Goal: Information Seeking & Learning: Learn about a topic

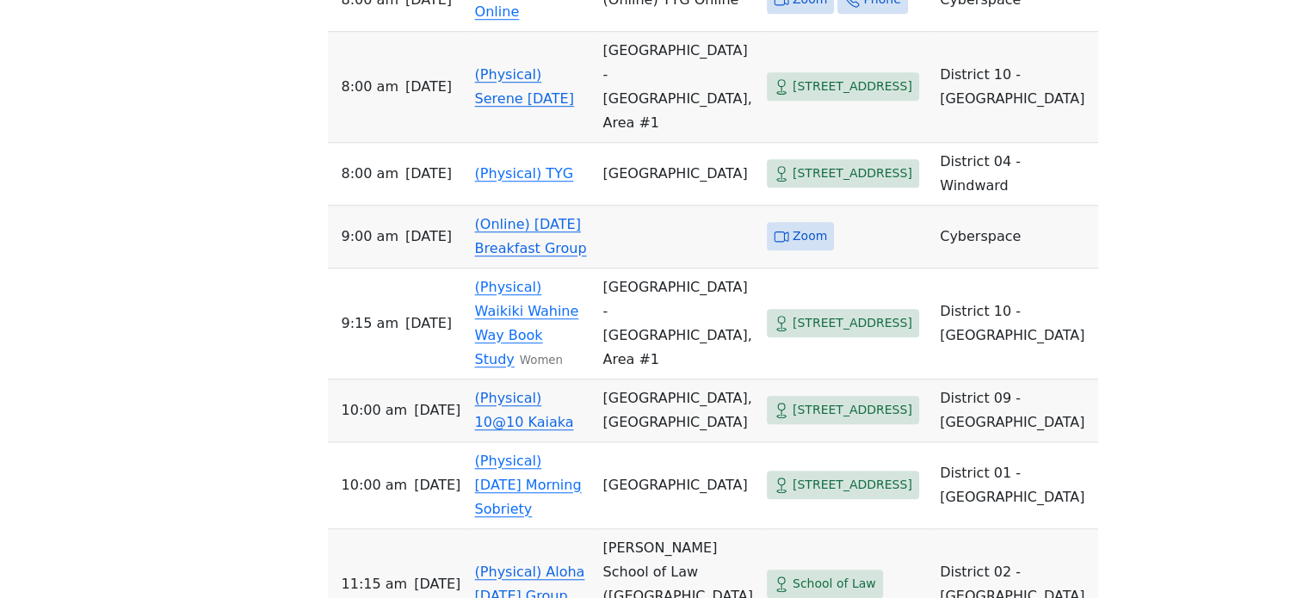
scroll to position [1291, 0]
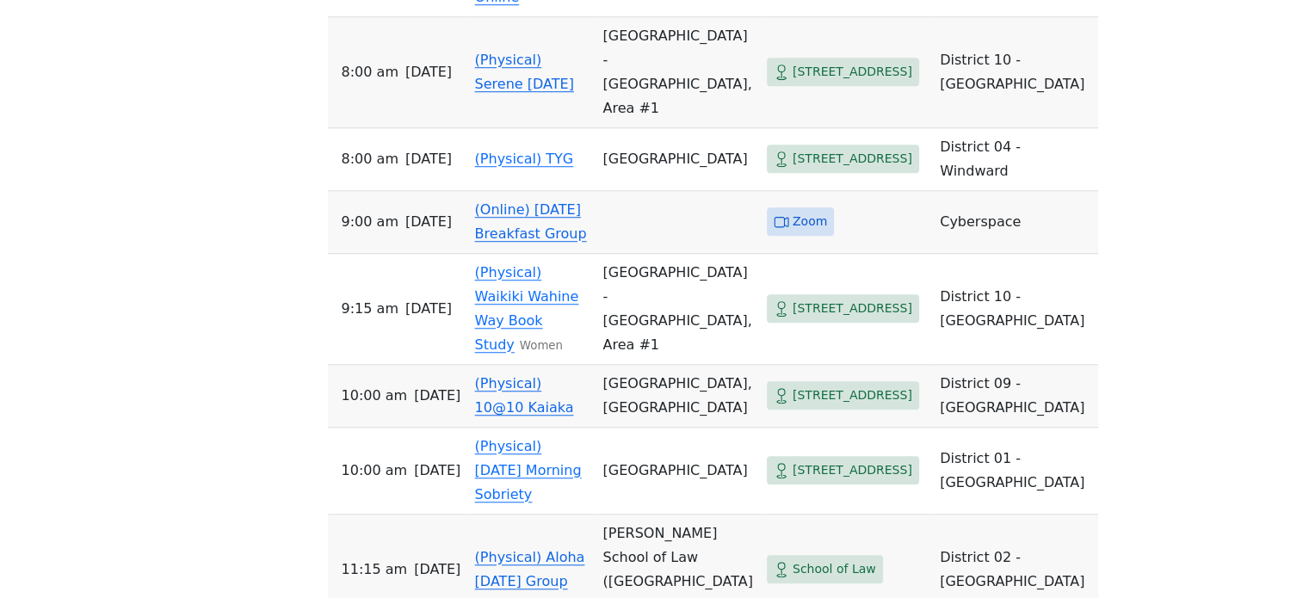
click at [522, 201] on link "(Online) [DATE] Breakfast Group" at bounding box center [531, 221] width 112 height 40
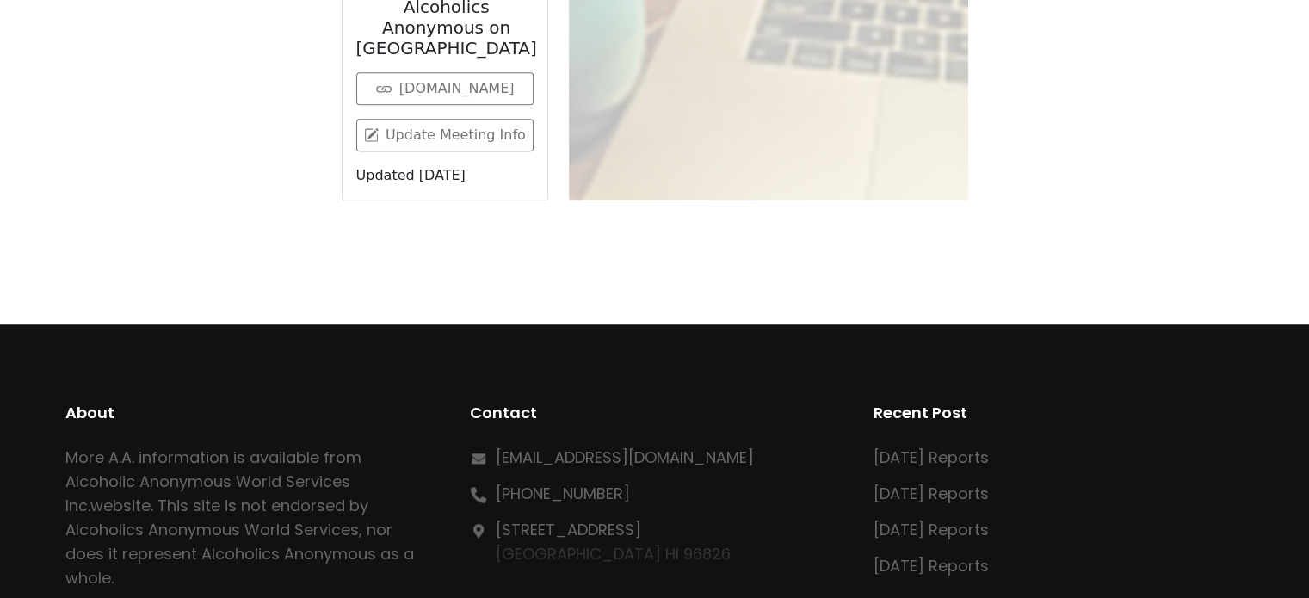
scroll to position [601, 0]
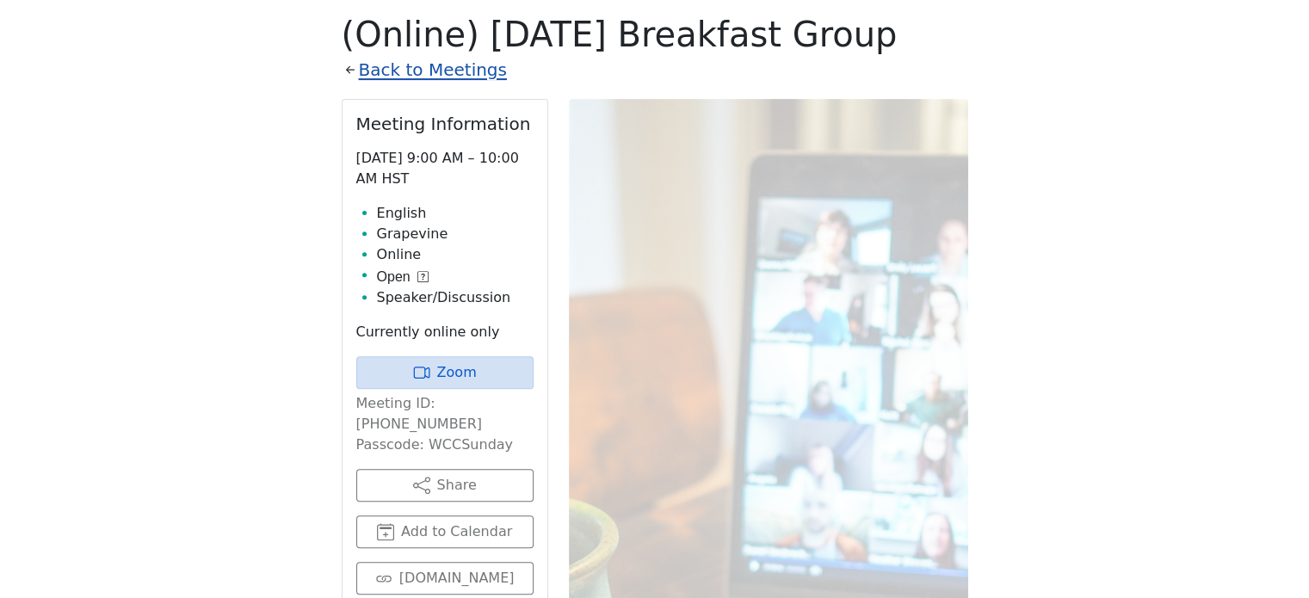
click at [429, 70] on link "Back to Meetings" at bounding box center [433, 70] width 148 height 30
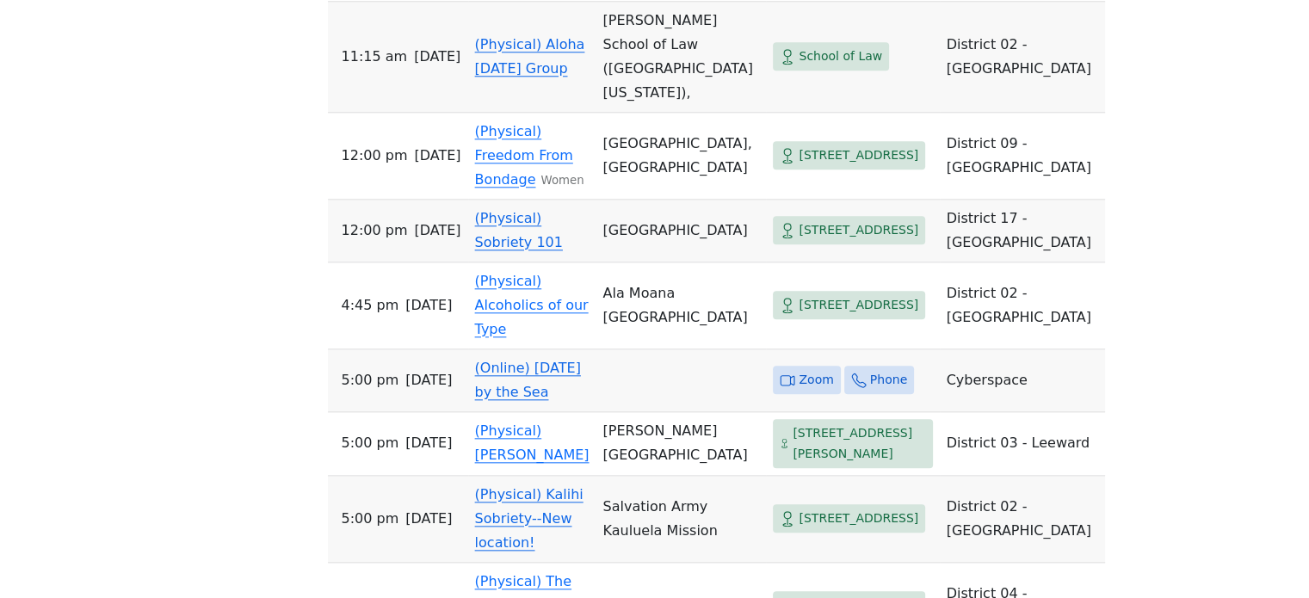
scroll to position [1806, 0]
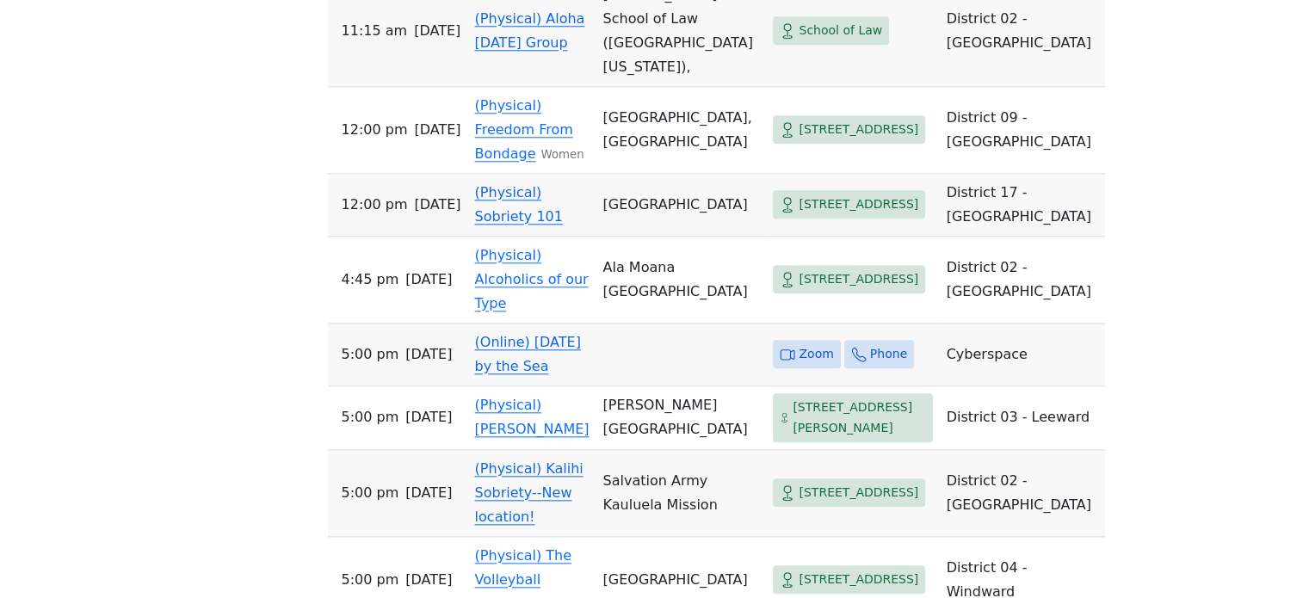
click at [570, 334] on link "(Online) [DATE] by the Sea" at bounding box center [528, 354] width 106 height 40
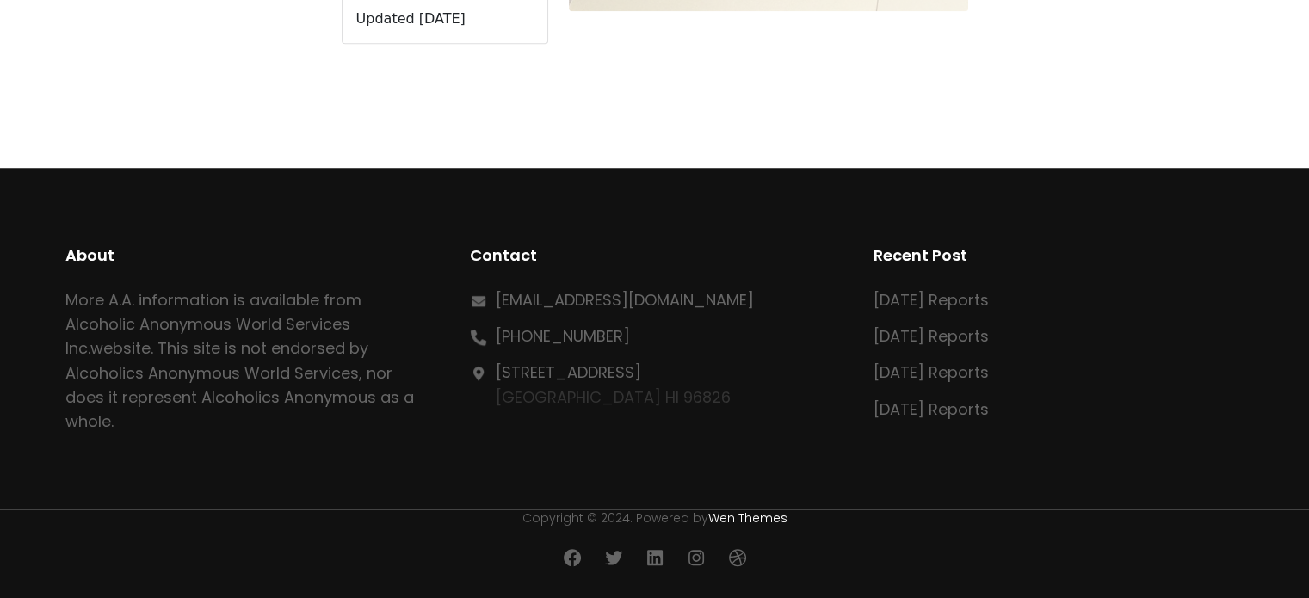
scroll to position [601, 0]
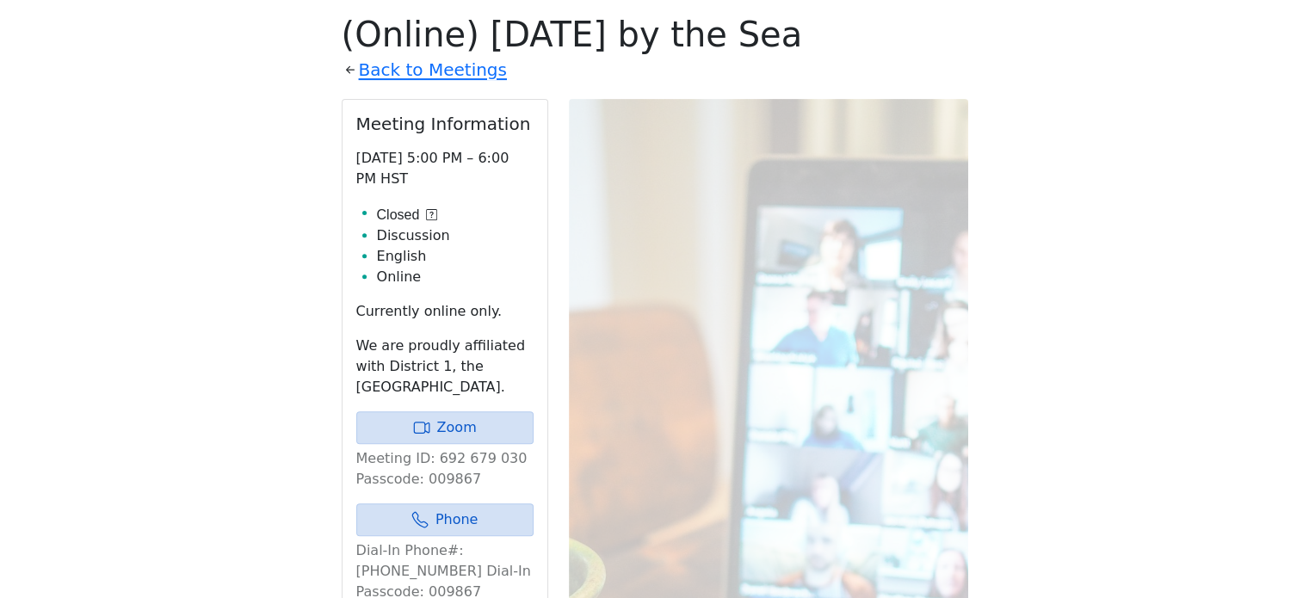
click at [445, 85] on div "(Online) [DATE] by the Sea Back to Meetings Meeting Information [DATE] 5:00 PM …" at bounding box center [655, 503] width 627 height 979
drag, startPoint x: 448, startPoint y: 80, endPoint x: 499, endPoint y: 105, distance: 57.4
click at [448, 79] on link "Back to Meetings" at bounding box center [433, 70] width 148 height 30
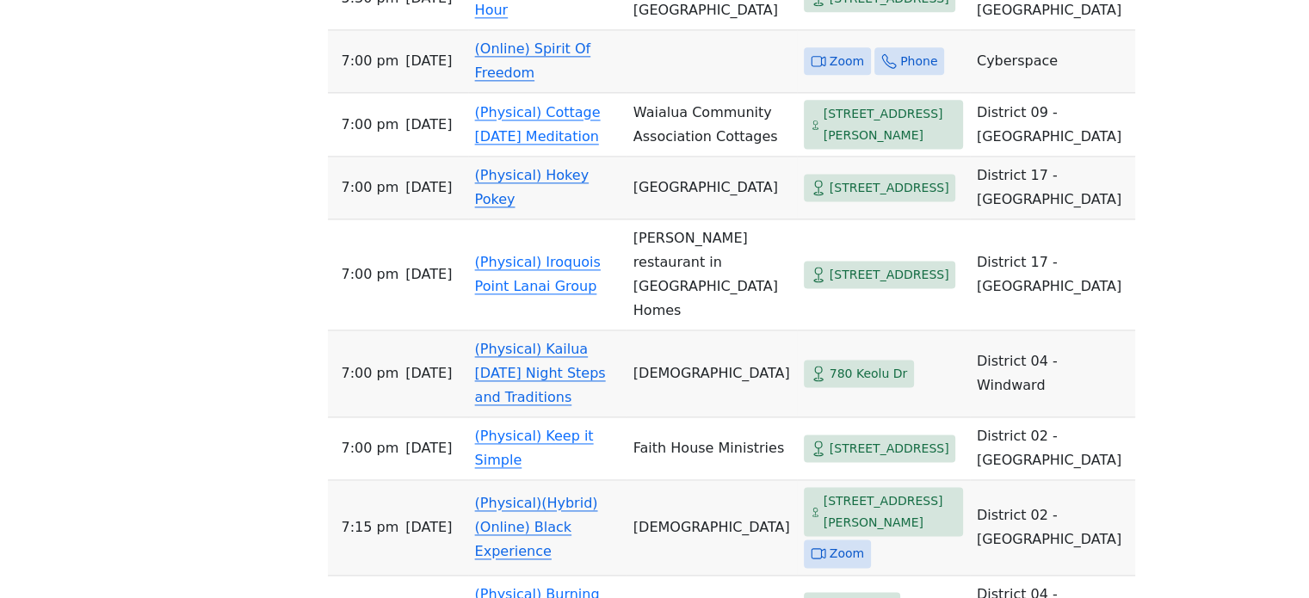
scroll to position [2322, 0]
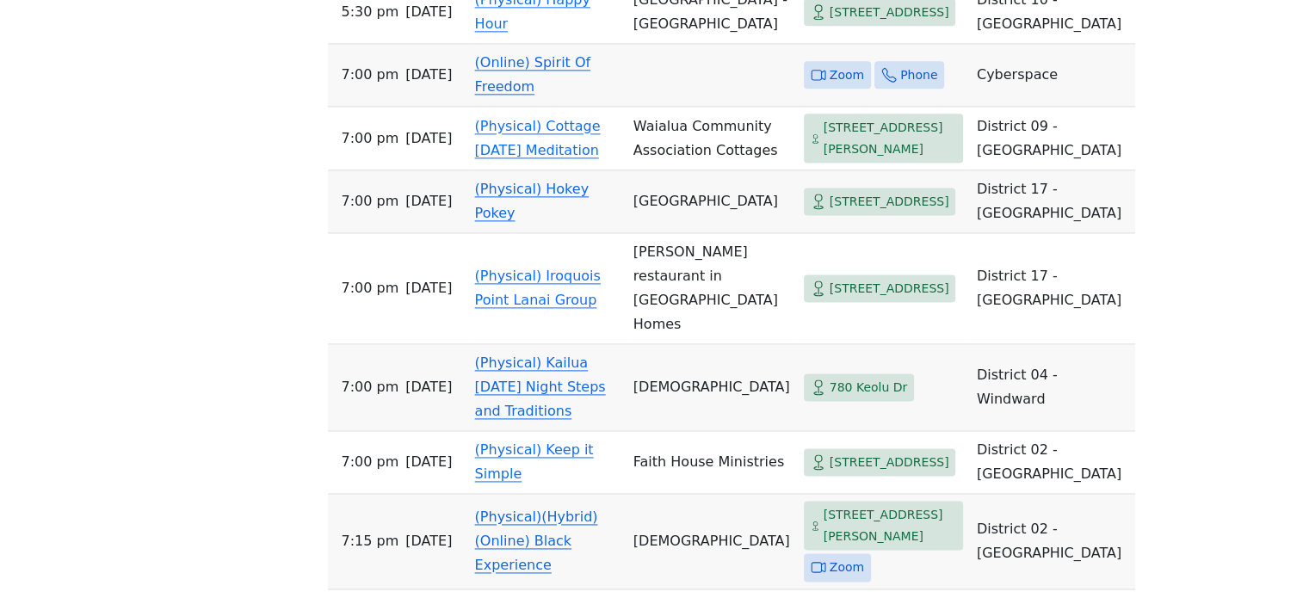
click at [489, 95] on link "(Online) Spirit Of Freedom" at bounding box center [533, 74] width 116 height 40
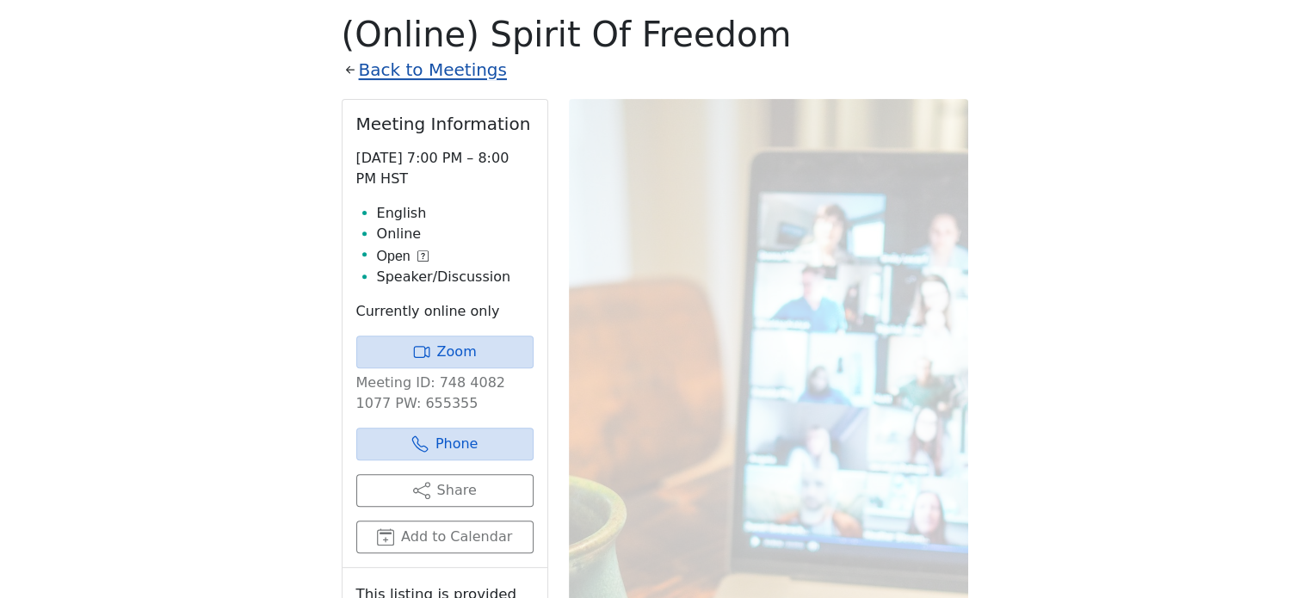
click at [468, 65] on link "Back to Meetings" at bounding box center [433, 70] width 148 height 30
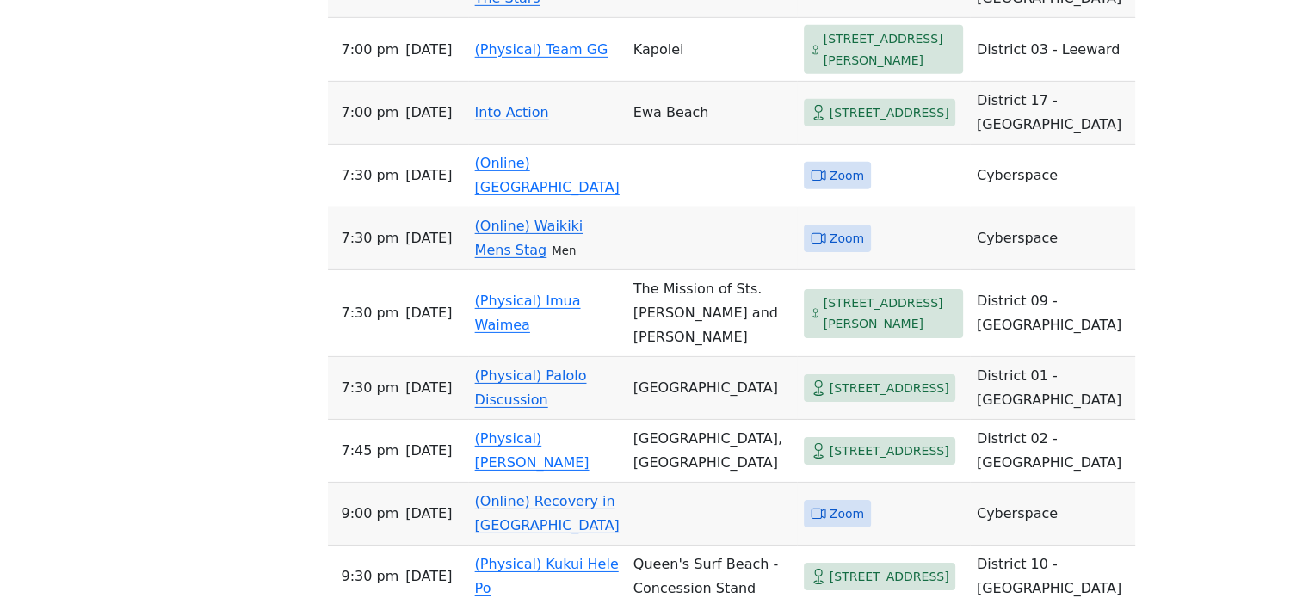
scroll to position [5593, 0]
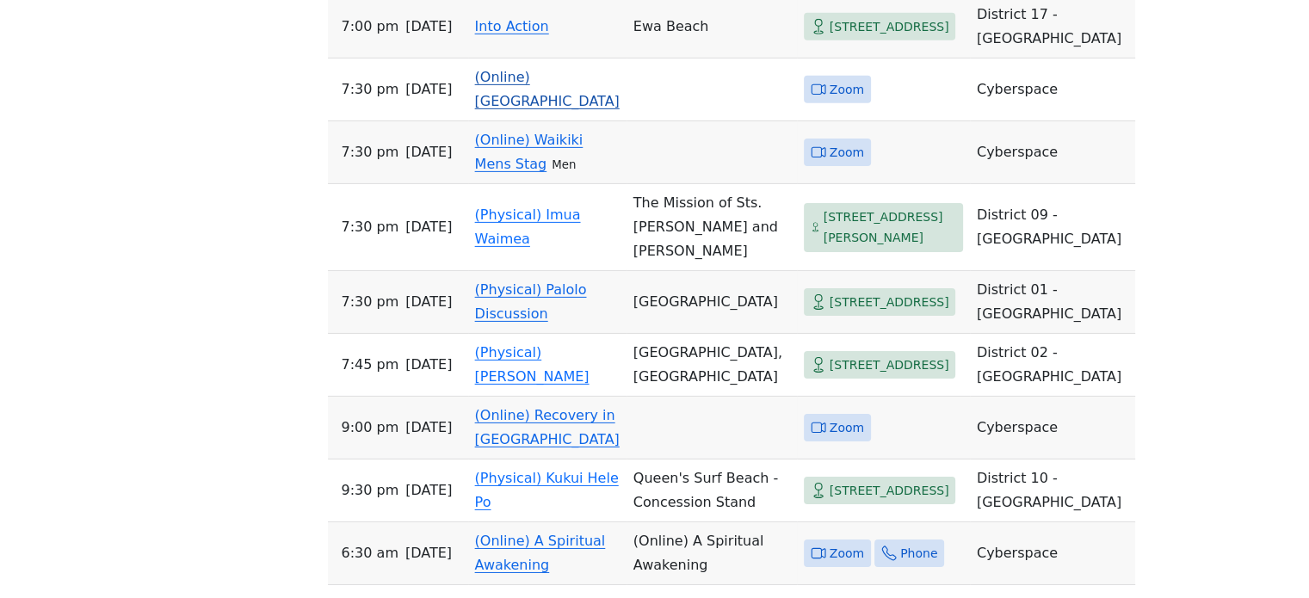
click at [551, 109] on link "(Online) [GEOGRAPHIC_DATA]" at bounding box center [547, 89] width 145 height 40
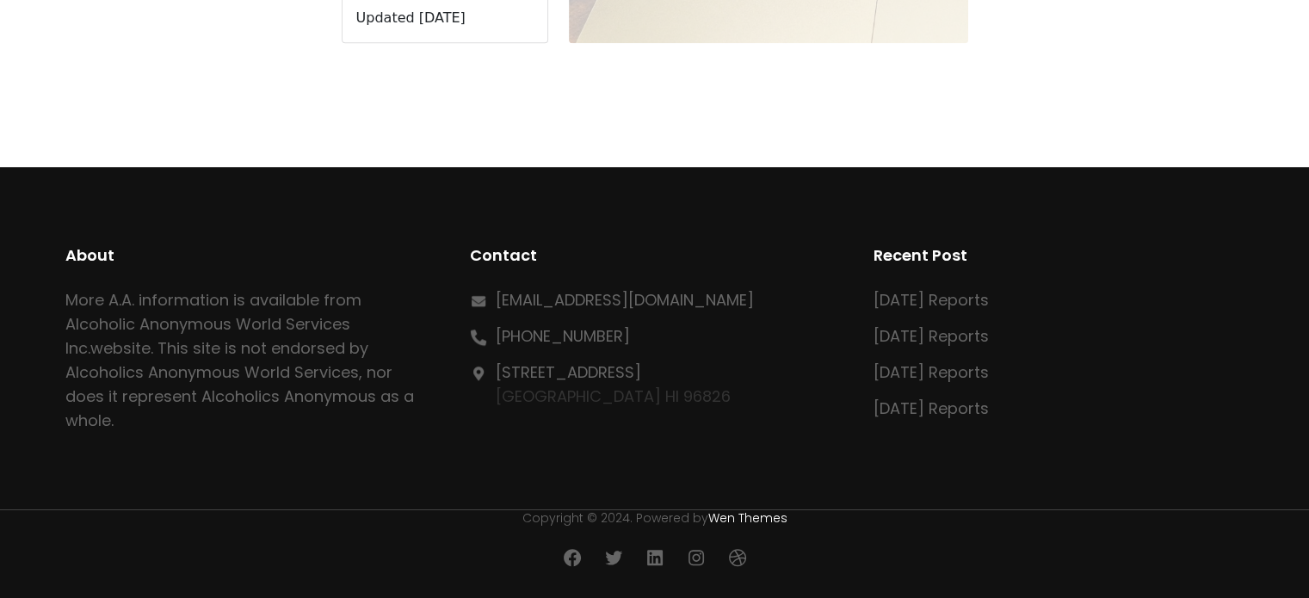
scroll to position [601, 0]
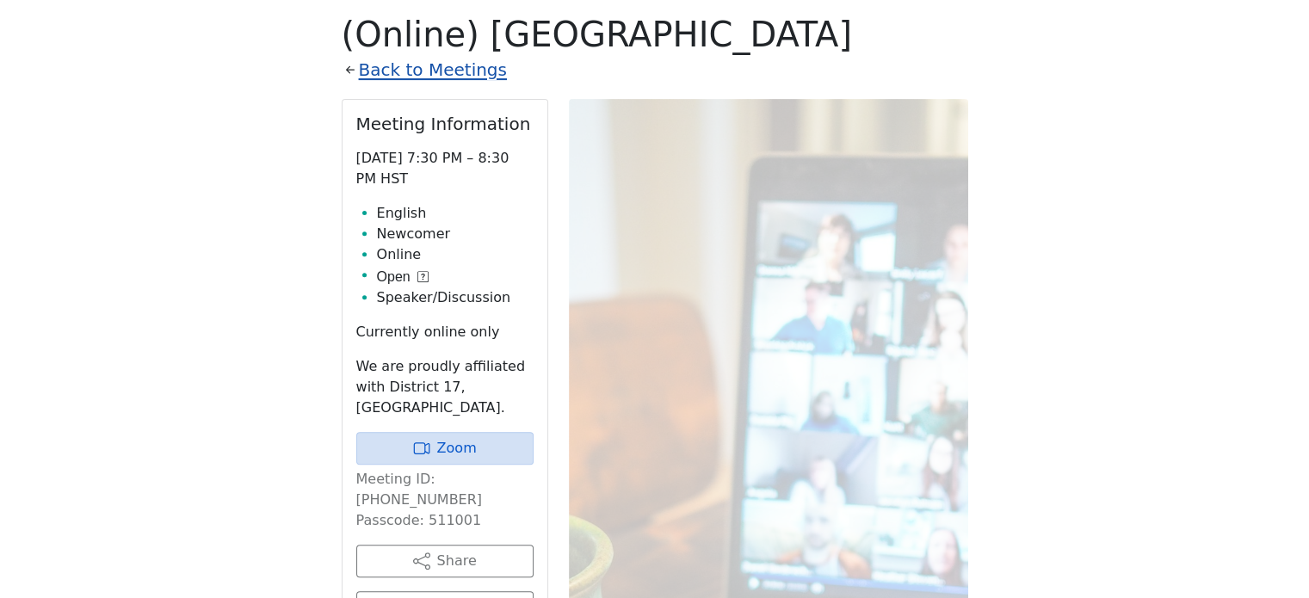
click at [476, 77] on link "Back to Meetings" at bounding box center [433, 70] width 148 height 30
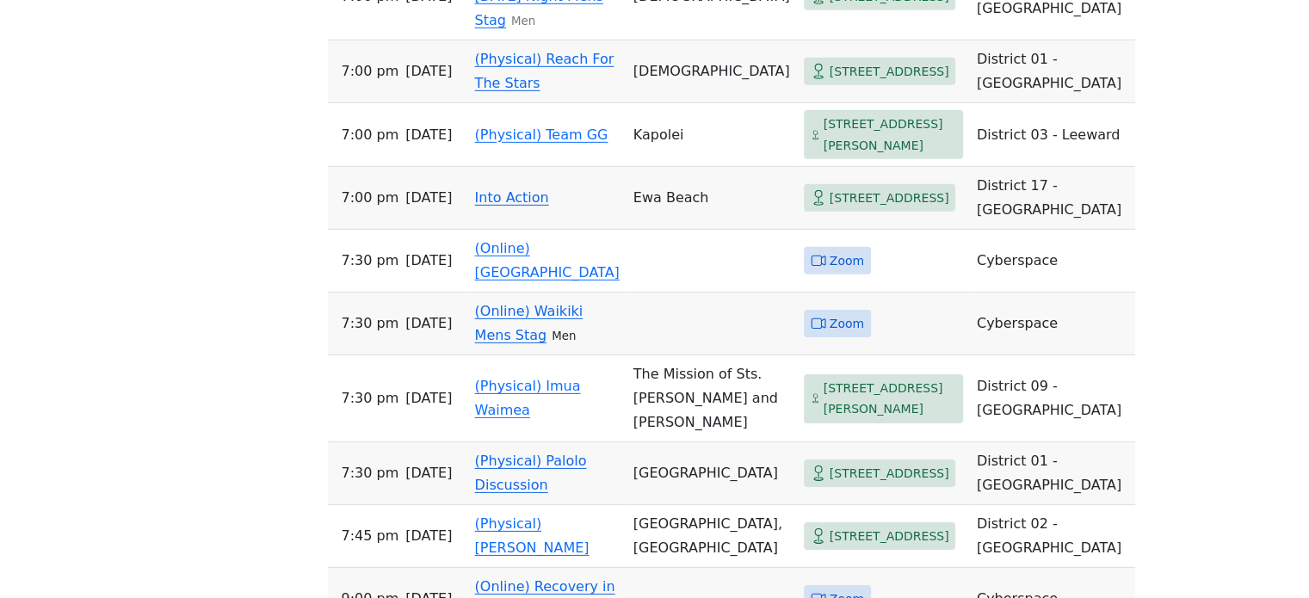
scroll to position [5421, 0]
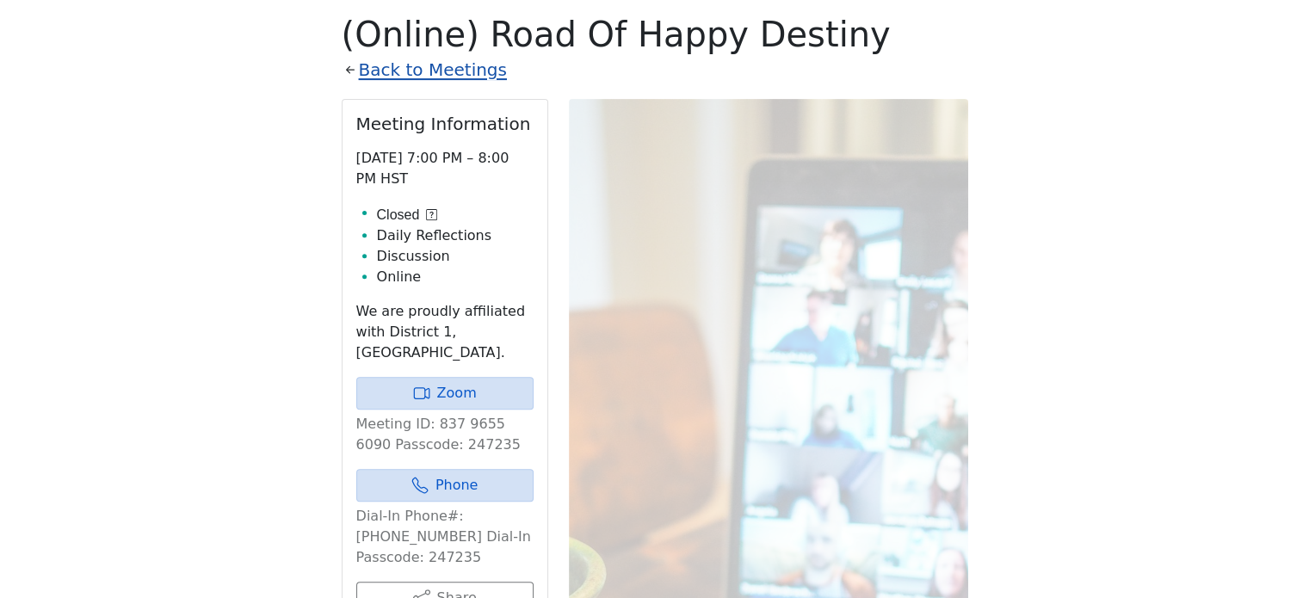
click at [392, 77] on link "Back to Meetings" at bounding box center [433, 70] width 148 height 30
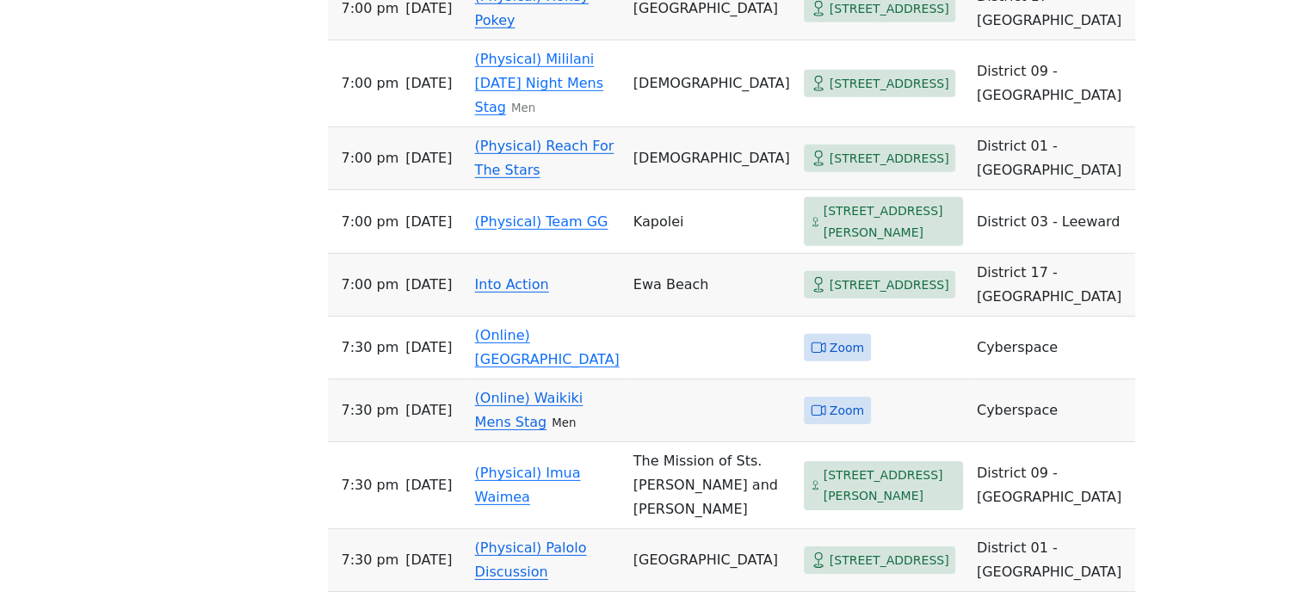
scroll to position [5421, 0]
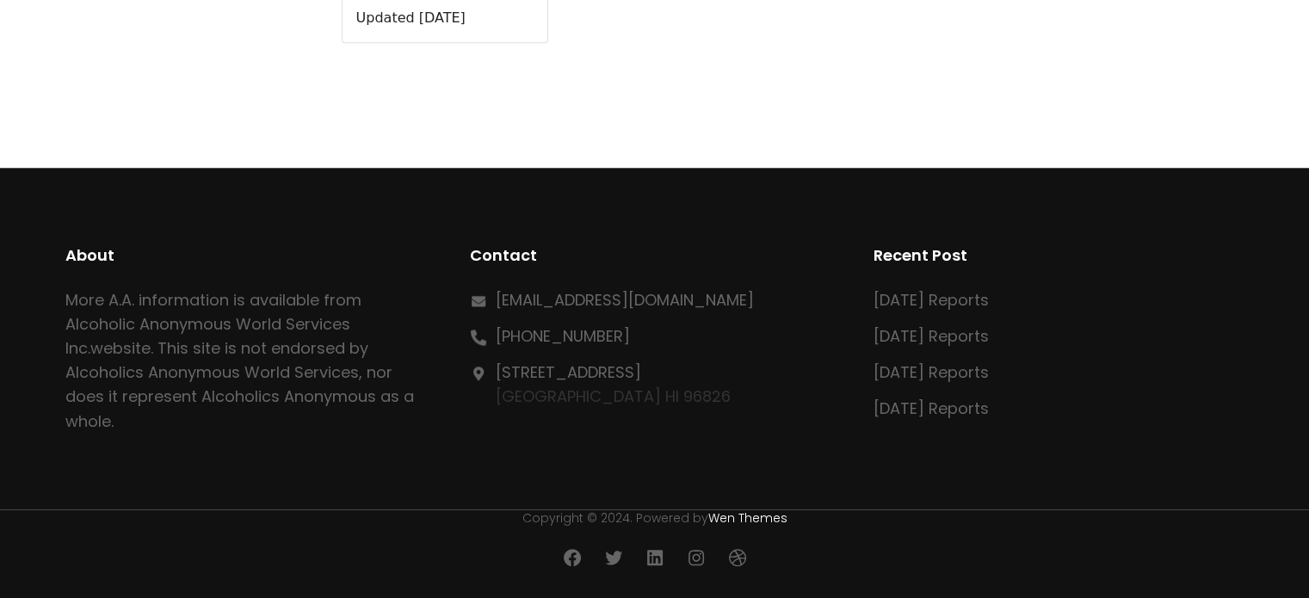
scroll to position [601, 0]
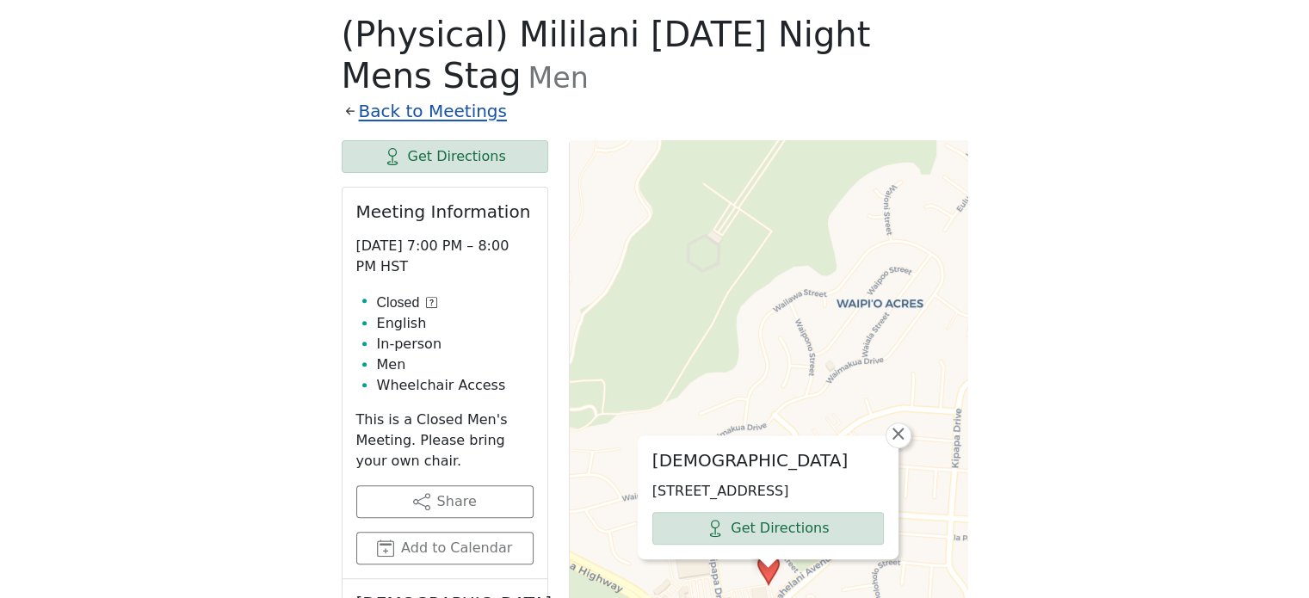
click at [410, 113] on link "Back to Meetings" at bounding box center [433, 111] width 148 height 30
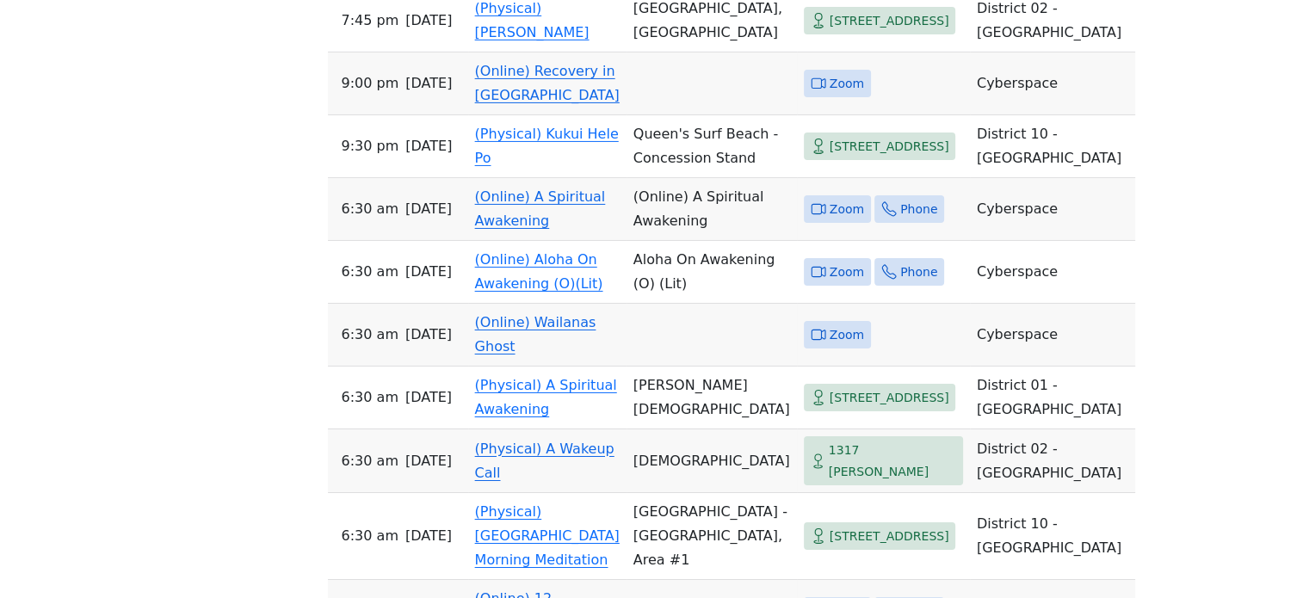
scroll to position [5851, 0]
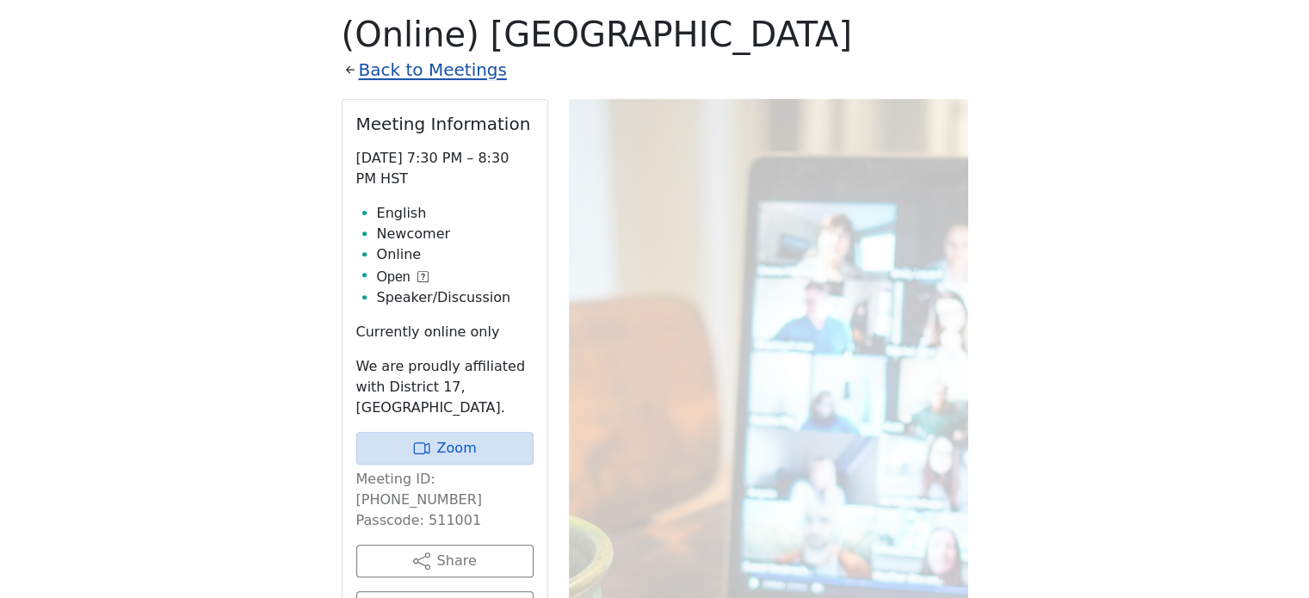
click at [465, 77] on link "Back to Meetings" at bounding box center [433, 70] width 148 height 30
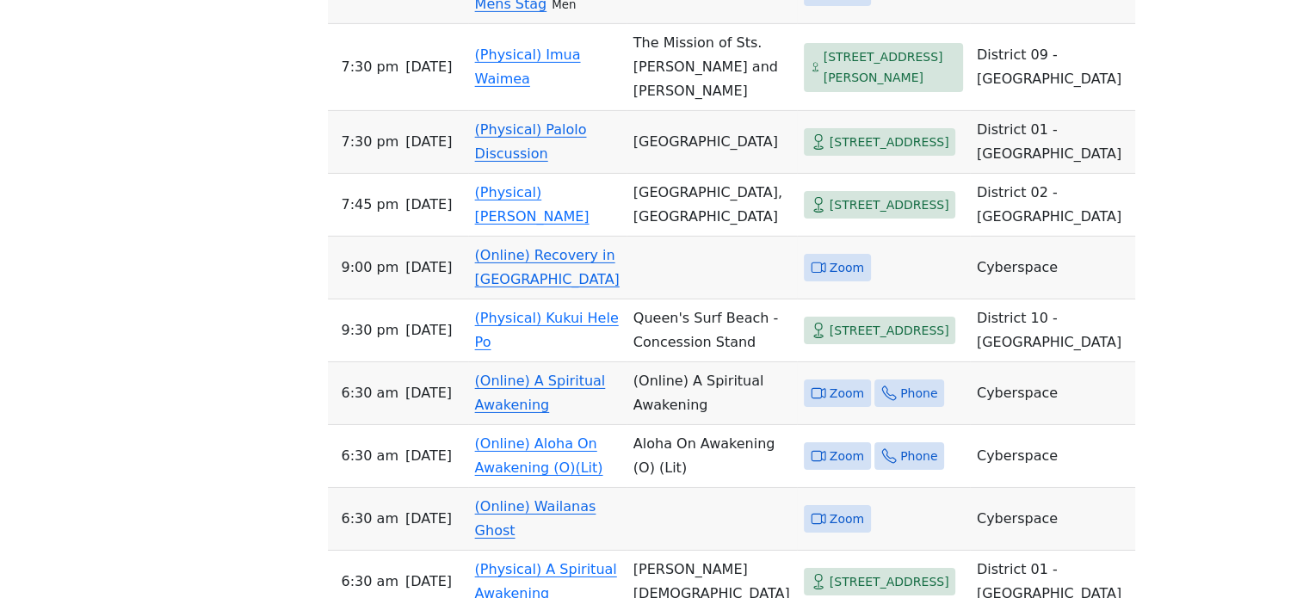
scroll to position [5851, 0]
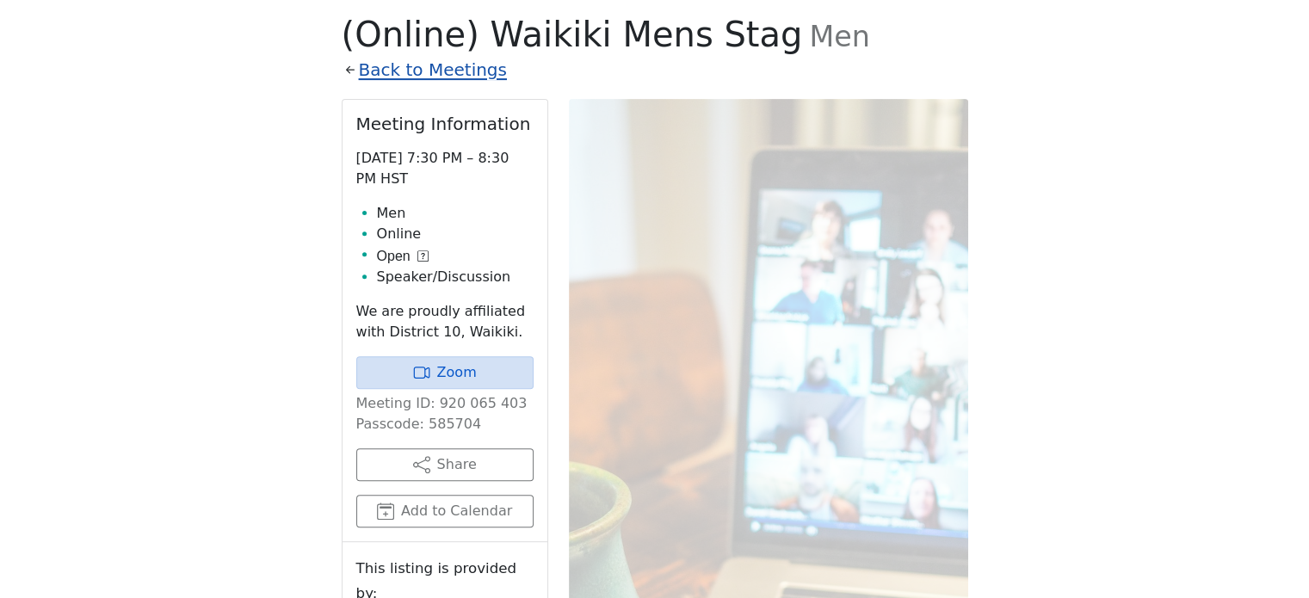
click at [439, 74] on link "Back to Meetings" at bounding box center [433, 70] width 148 height 30
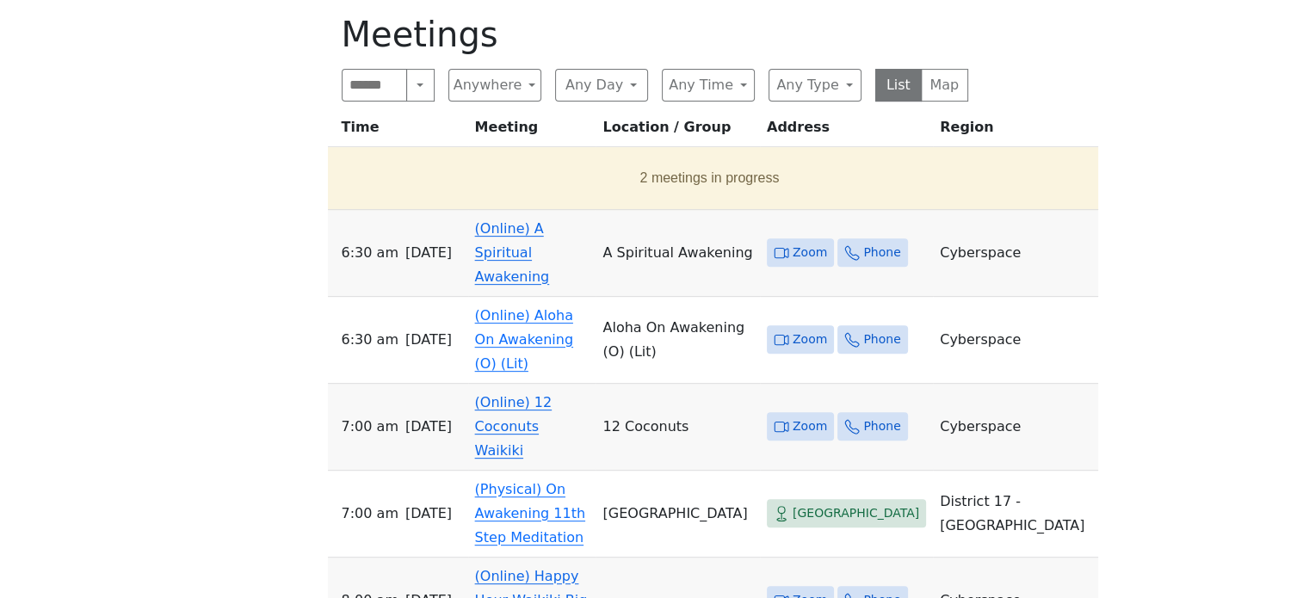
scroll to position [343, 0]
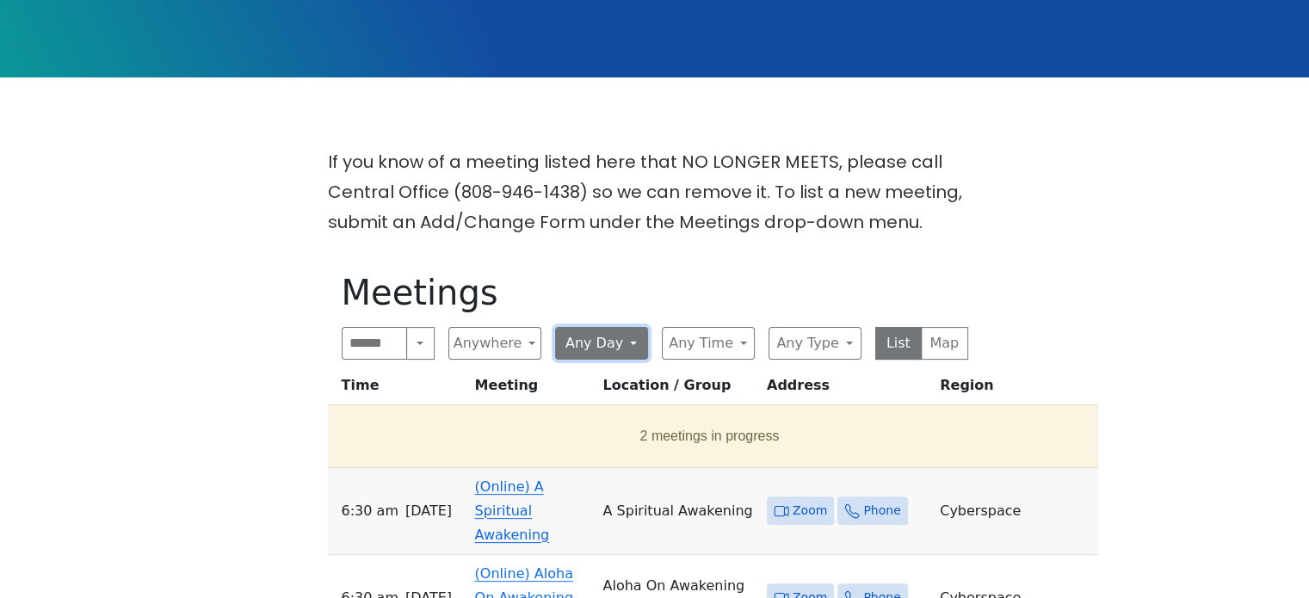
click at [614, 349] on button "Any Day" at bounding box center [601, 343] width 93 height 33
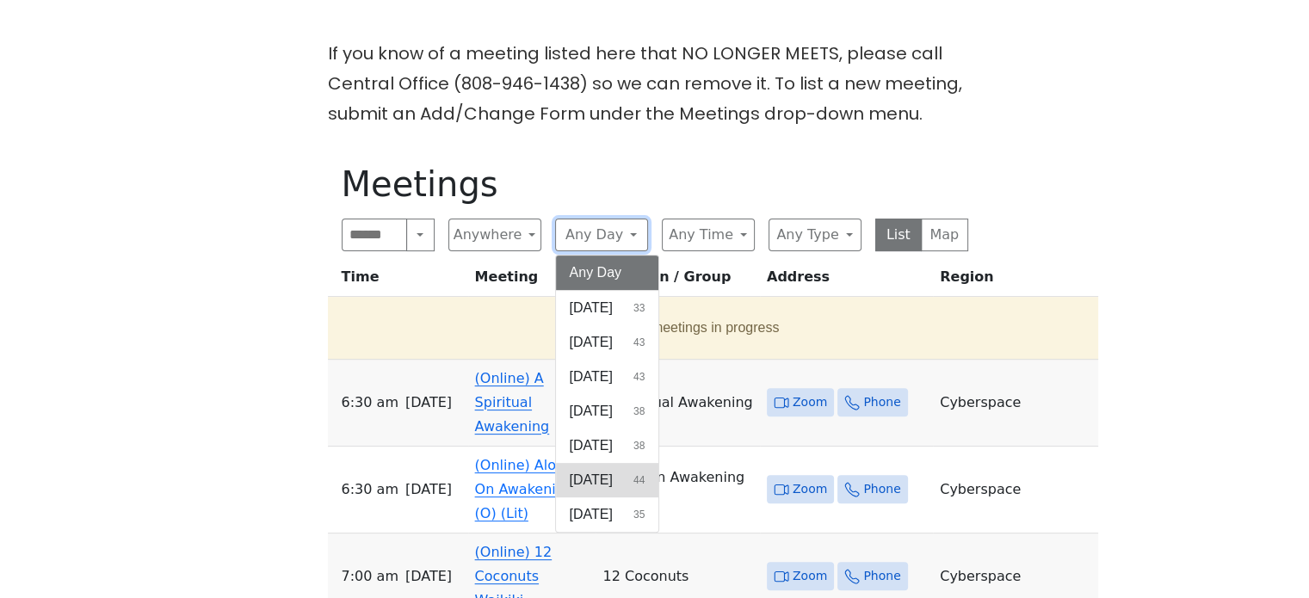
scroll to position [515, 0]
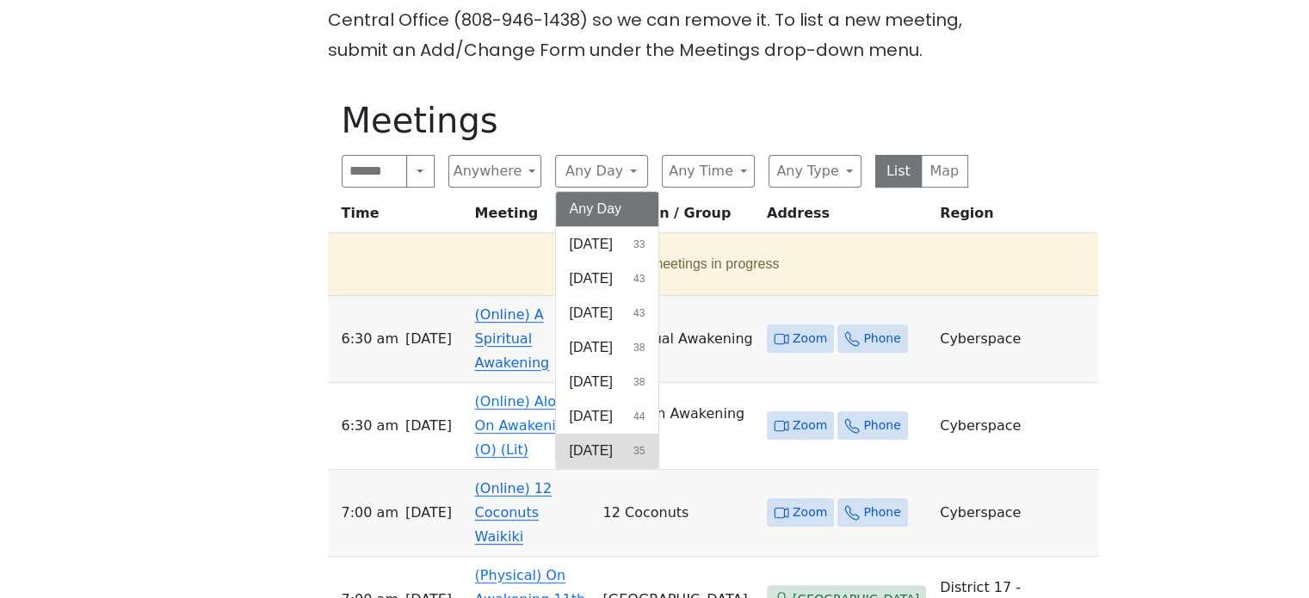
click at [628, 448] on button "[DATE] 35" at bounding box center [607, 451] width 103 height 34
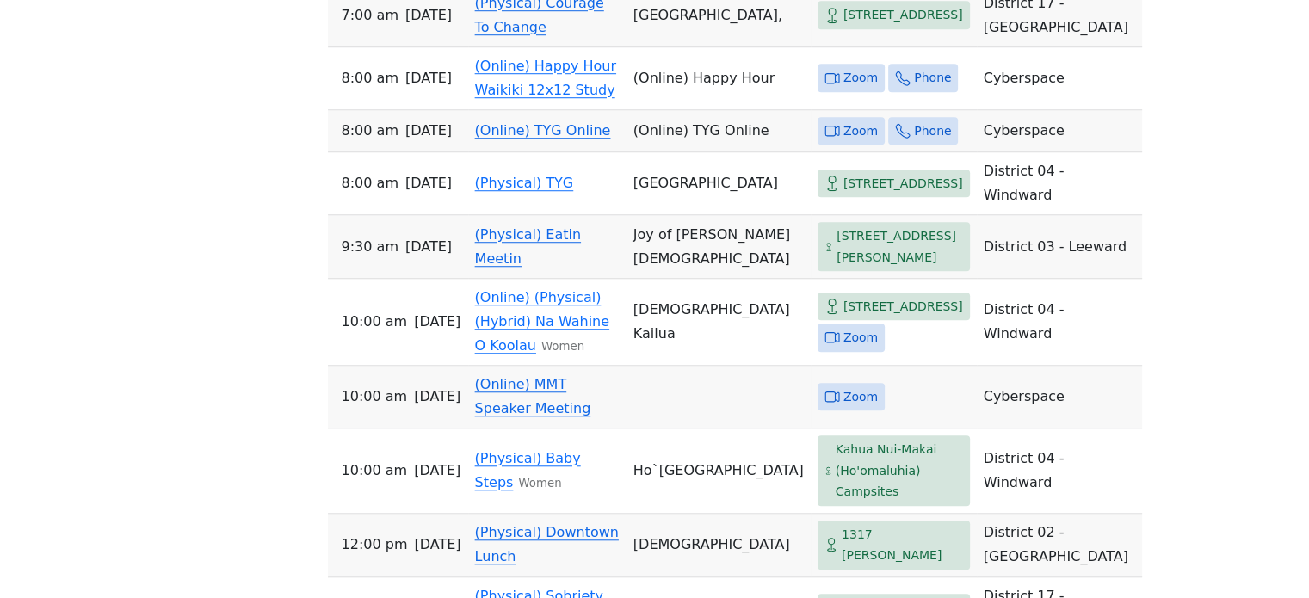
scroll to position [1289, 0]
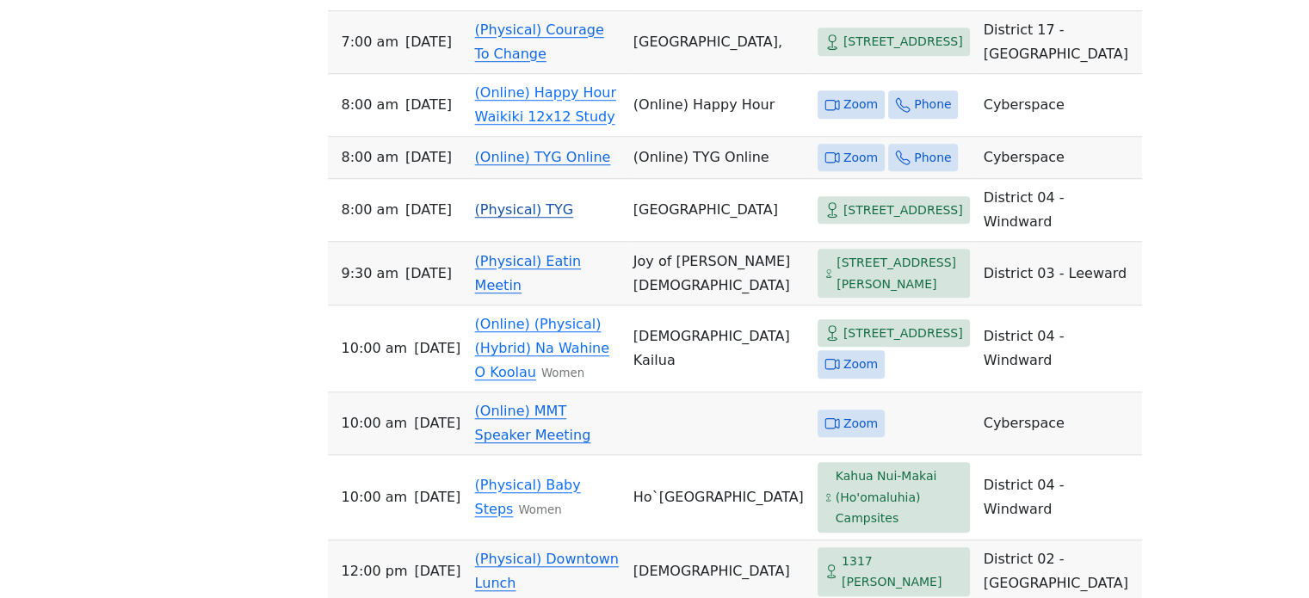
click at [524, 218] on link "(Physical) TYG" at bounding box center [524, 209] width 99 height 16
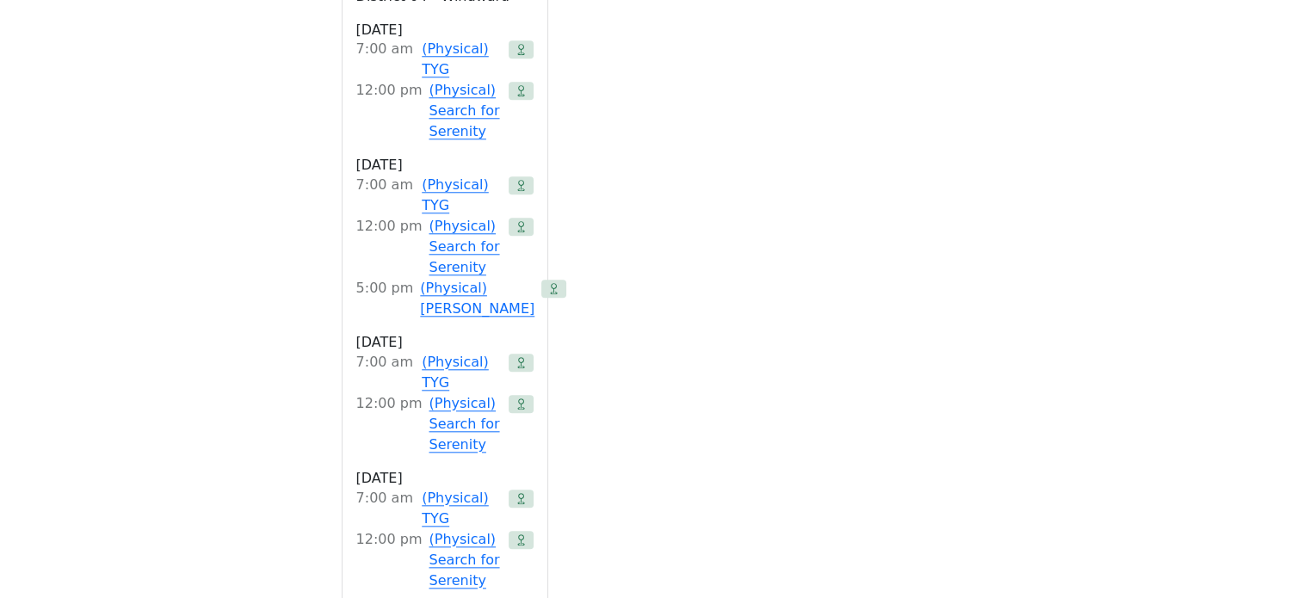
scroll to position [1634, 0]
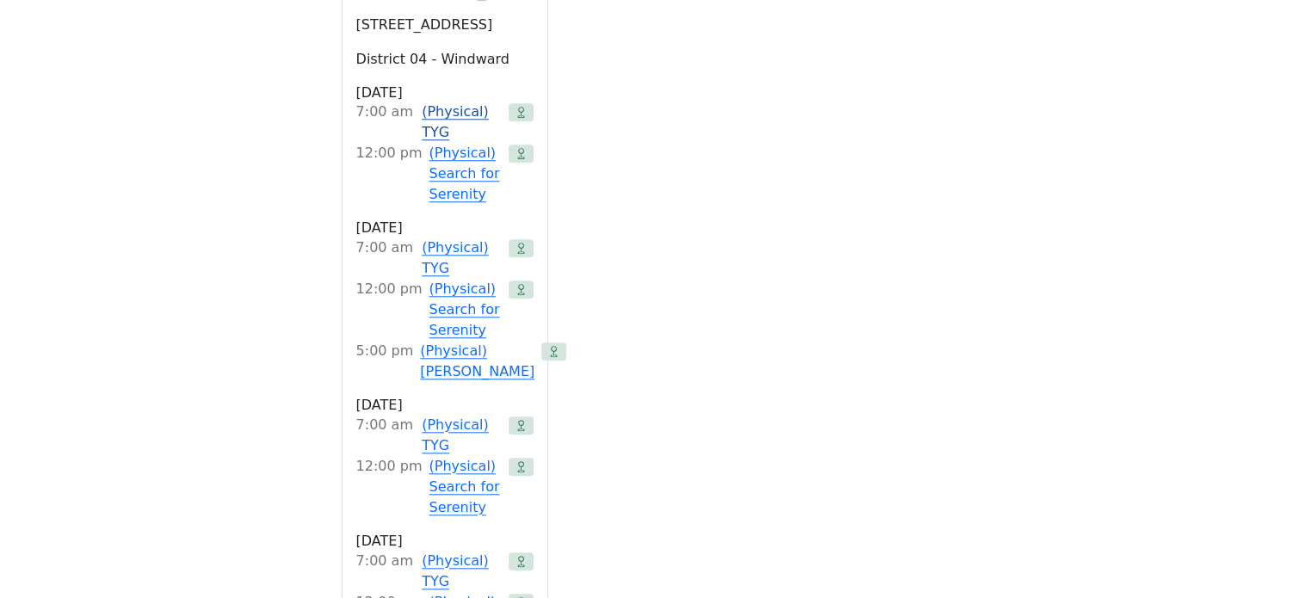
click at [442, 109] on link "(Physical) TYG" at bounding box center [462, 122] width 80 height 41
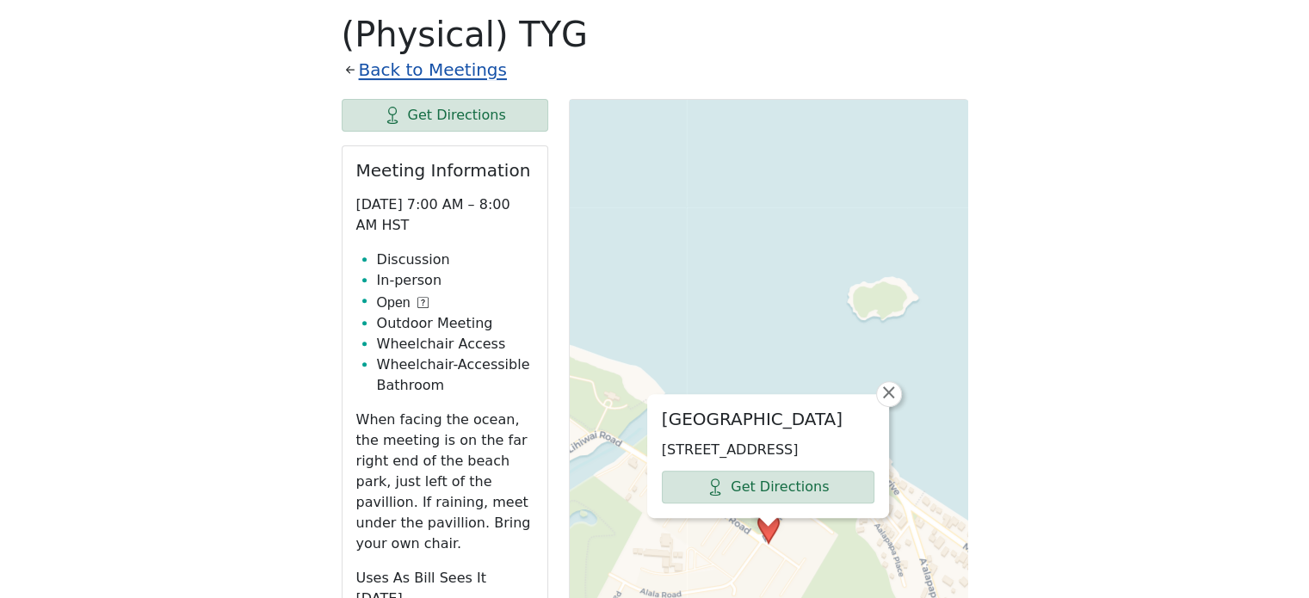
click at [429, 62] on link "Back to Meetings" at bounding box center [433, 70] width 148 height 30
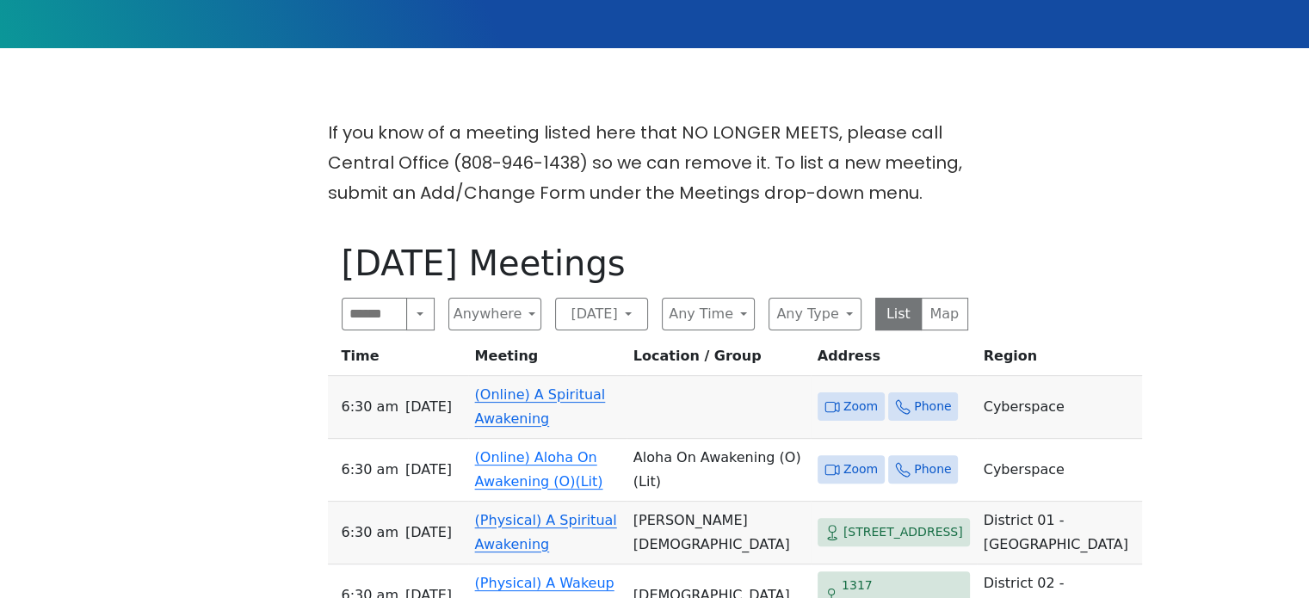
scroll to position [515, 0]
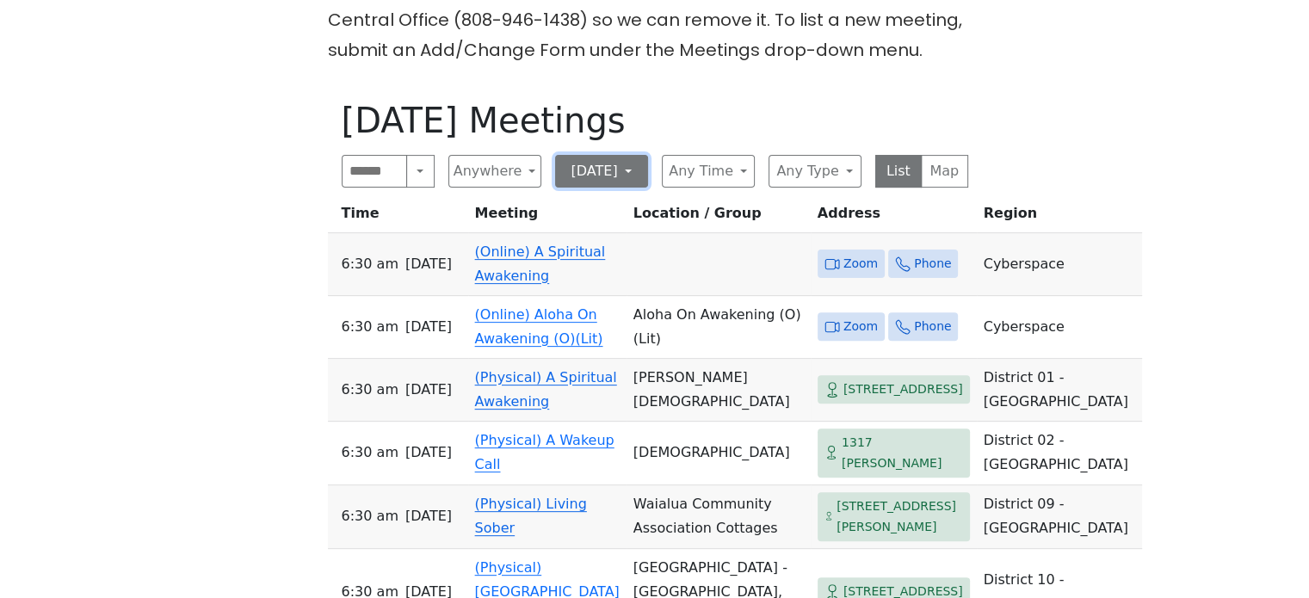
click at [581, 167] on button "[DATE]" at bounding box center [601, 171] width 93 height 33
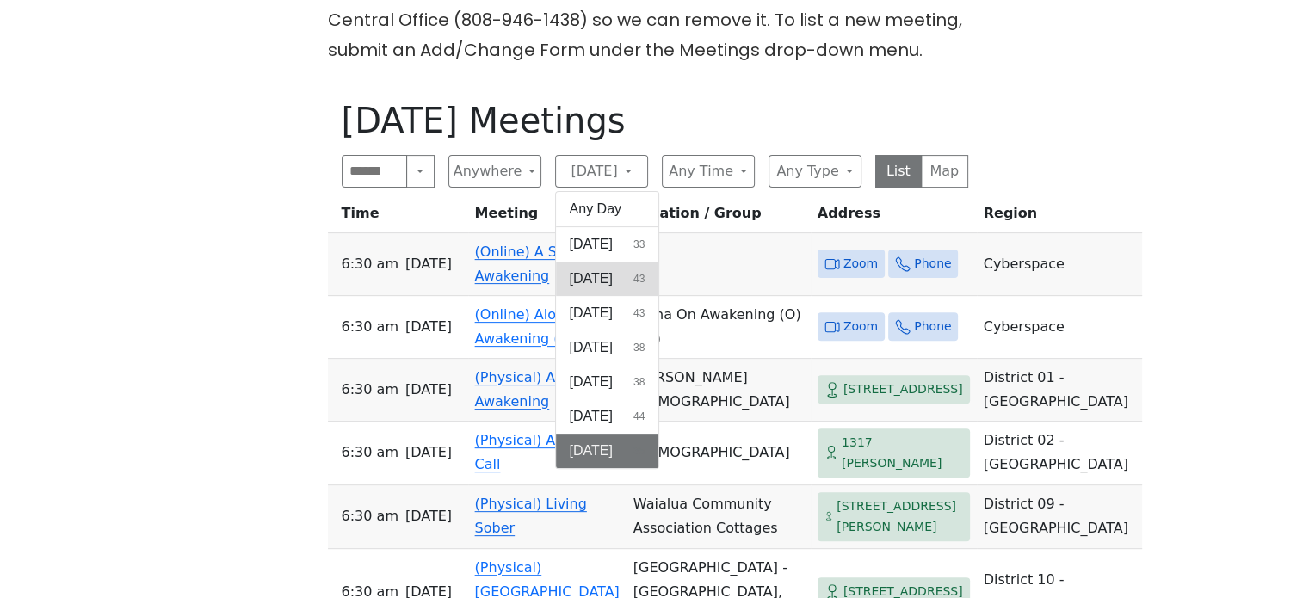
click at [605, 278] on span "[DATE]" at bounding box center [591, 279] width 43 height 21
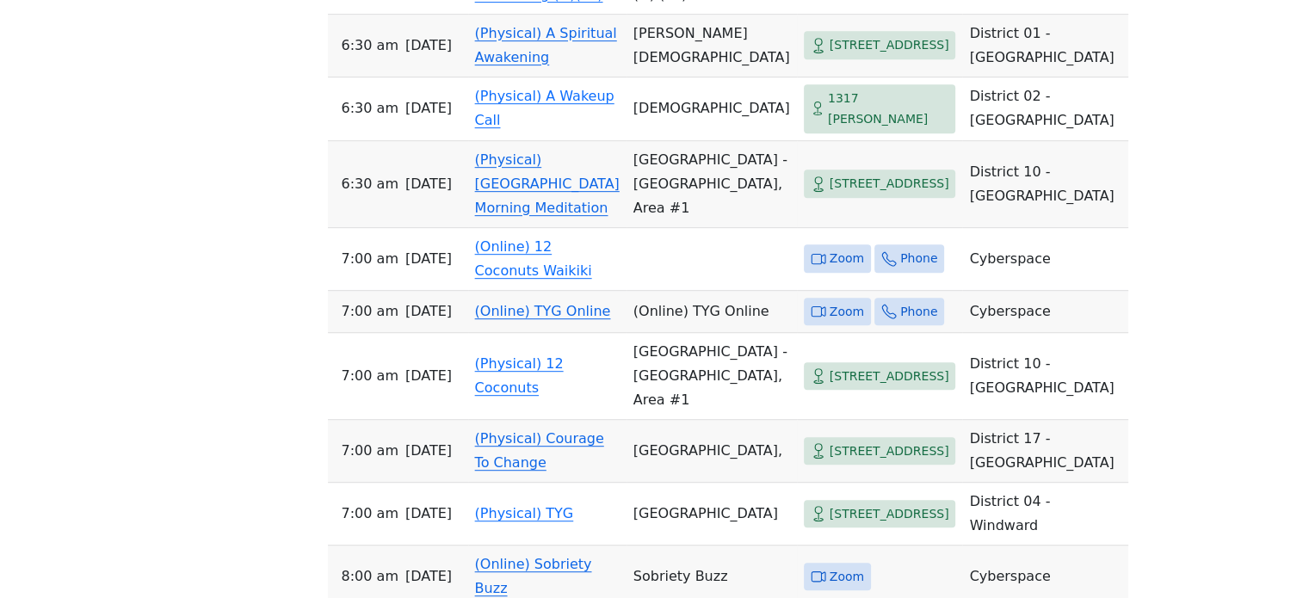
scroll to position [1289, 0]
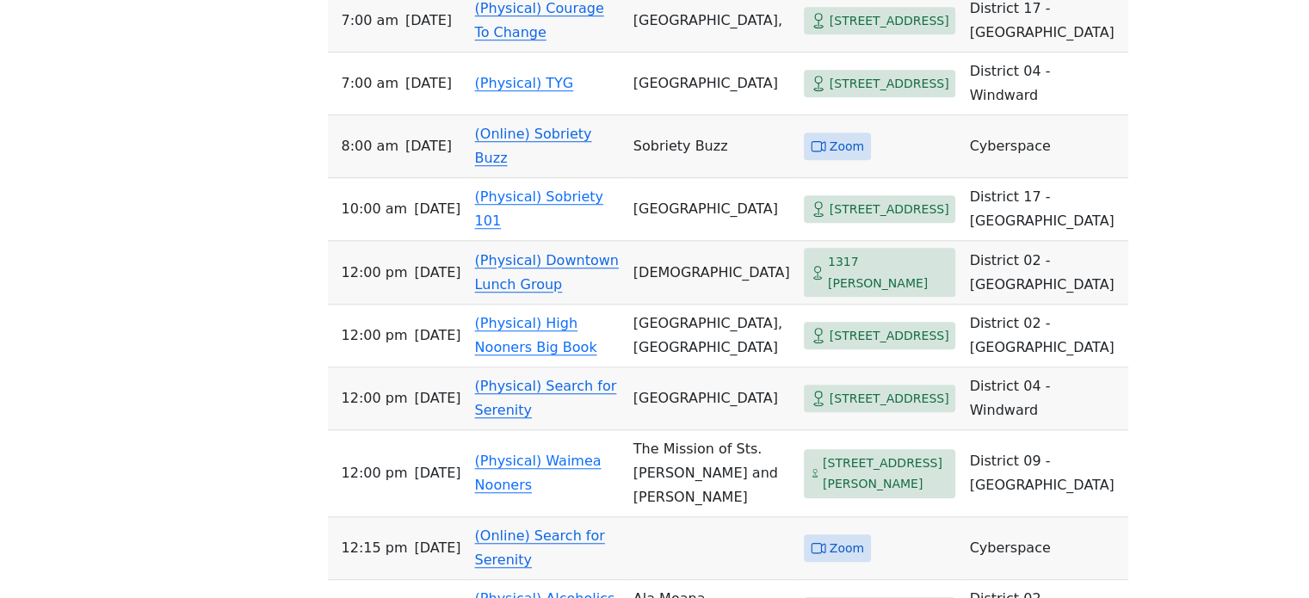
click at [562, 418] on link "(Physical) Search for Serenity" at bounding box center [546, 398] width 142 height 40
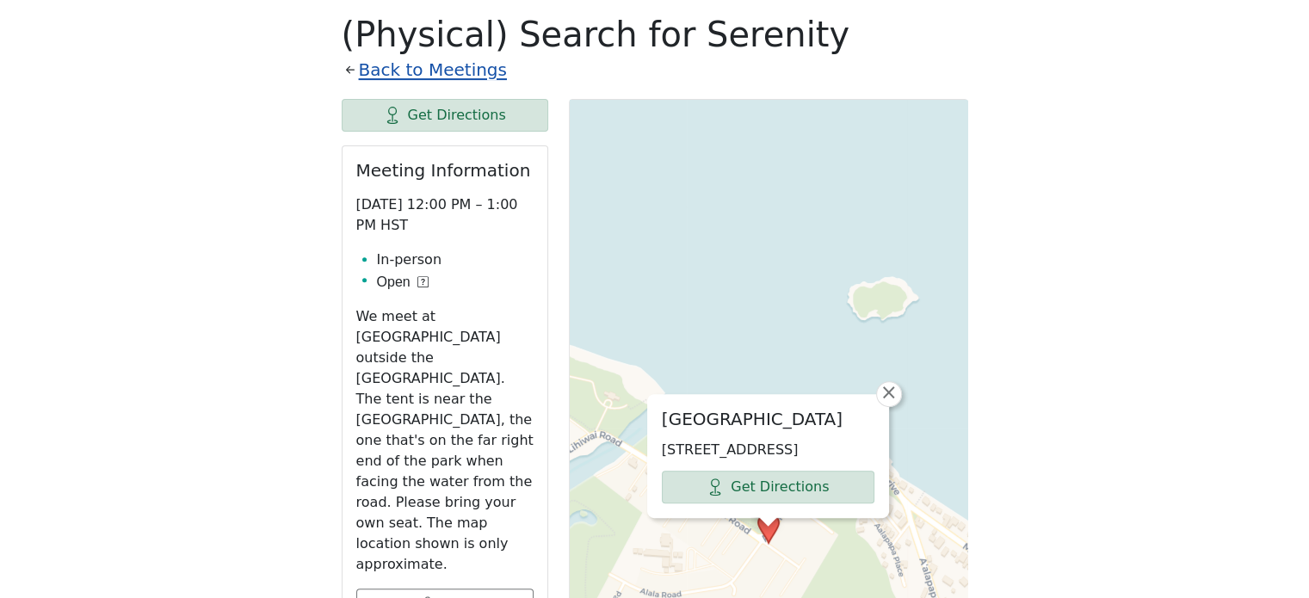
click at [360, 67] on link "Back to Meetings" at bounding box center [433, 70] width 148 height 30
